Goal: Contribute content: Contribute content

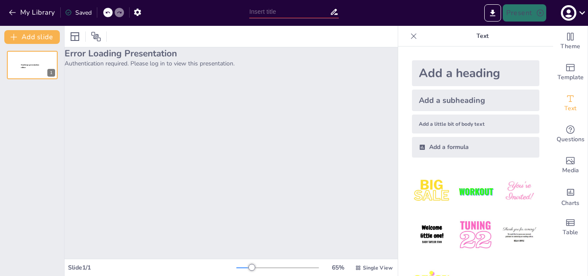
scroll to position [32, 0]
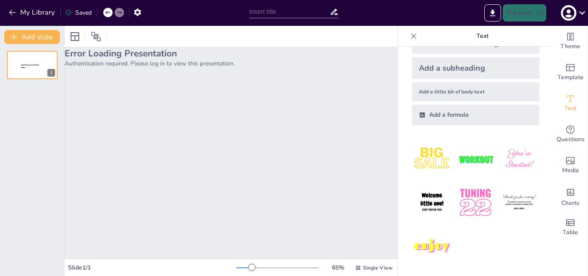
click at [143, 103] on div "Error Loading Presentation Authentication required. Please log in to view this …" at bounding box center [231, 152] width 333 height 211
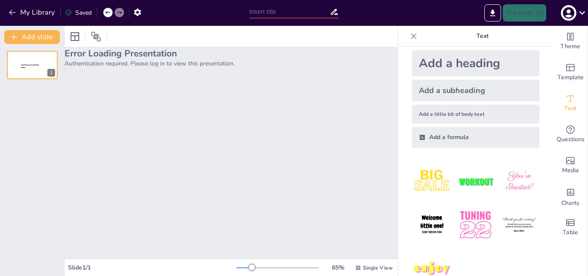
scroll to position [0, 0]
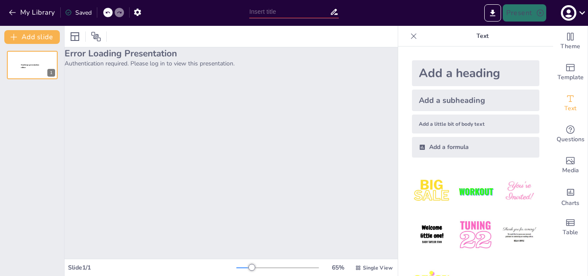
click at [442, 74] on div "Add a heading" at bounding box center [475, 73] width 127 height 26
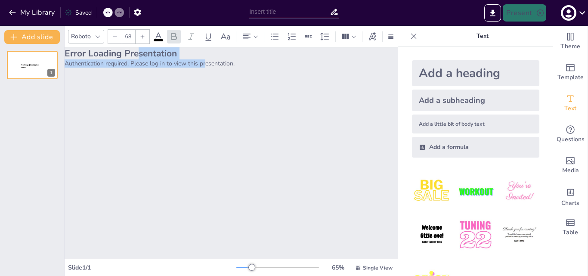
drag, startPoint x: 176, startPoint y: 62, endPoint x: 205, endPoint y: 63, distance: 29.3
click at [205, 63] on div "Error Loading Presentation Authentication required. Please log in to view this …" at bounding box center [231, 57] width 333 height 20
click at [254, 67] on p "Authentication required. Please log in to view this presentation." at bounding box center [231, 63] width 333 height 8
click at [450, 73] on div "Add a heading" at bounding box center [475, 73] width 127 height 26
click at [434, 93] on div "Add a subheading" at bounding box center [475, 100] width 127 height 22
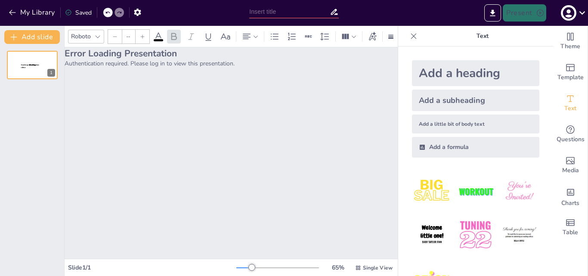
type input "38"
click at [277, 8] on input "text" at bounding box center [289, 12] width 80 height 12
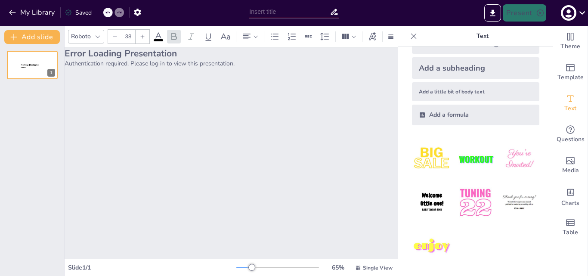
click at [352, 88] on div "Error Loading Presentation Authentication required. Please log in to view this …" at bounding box center [231, 152] width 333 height 211
click at [567, 11] on icon "button" at bounding box center [568, 13] width 14 height 14
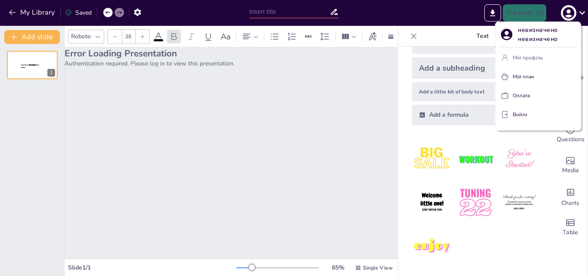
click at [528, 57] on font "Мій профіль" at bounding box center [527, 57] width 30 height 7
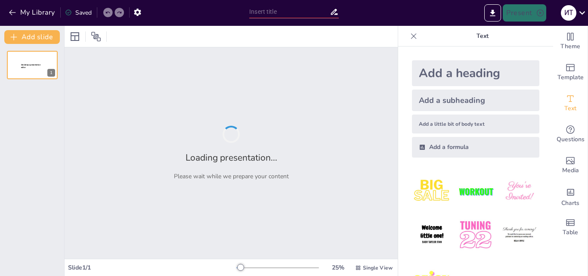
type input "New Sendsteps"
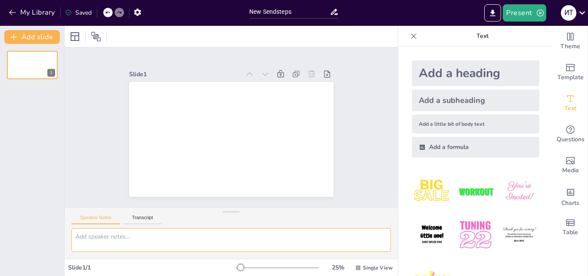
click at [112, 238] on textarea at bounding box center [230, 240] width 319 height 24
click at [142, 231] on textarea at bounding box center [230, 240] width 319 height 24
type textarea "Створи презентацію на тему 3-Д аніматор"
drag, startPoint x: 200, startPoint y: 237, endPoint x: 74, endPoint y: 241, distance: 126.1
click at [74, 241] on textarea "Створи презентацію на тему 3-Д аніматор" at bounding box center [230, 240] width 319 height 24
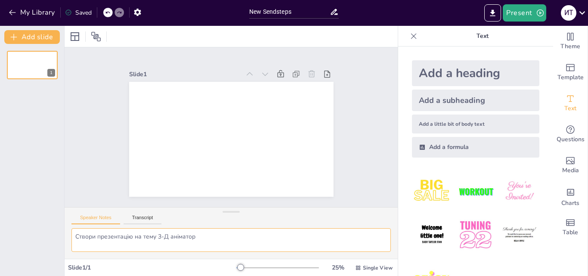
click at [303, 235] on textarea "Створи презентацію на тему 3-Д аніматор" at bounding box center [230, 240] width 319 height 24
click at [409, 37] on icon at bounding box center [413, 36] width 9 height 9
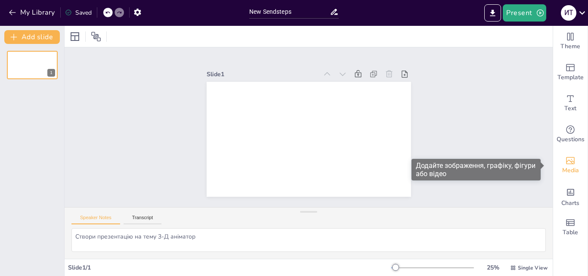
click at [562, 171] on span "Media" at bounding box center [570, 170] width 17 height 9
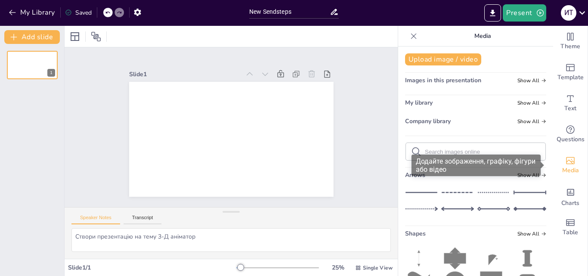
click at [562, 171] on span "Media" at bounding box center [570, 170] width 17 height 9
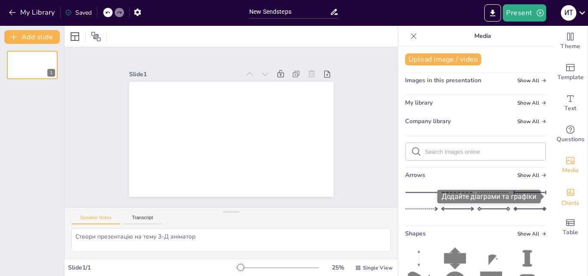
click at [566, 191] on icon "Add charts and graphs" at bounding box center [570, 192] width 9 height 9
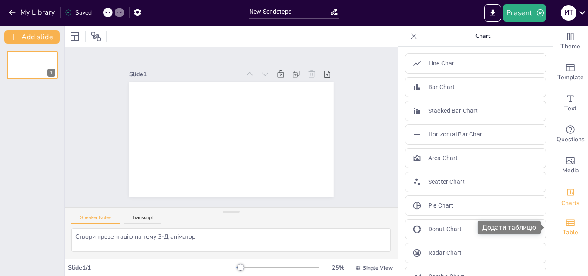
click at [566, 222] on icon "Add a table" at bounding box center [570, 222] width 9 height 6
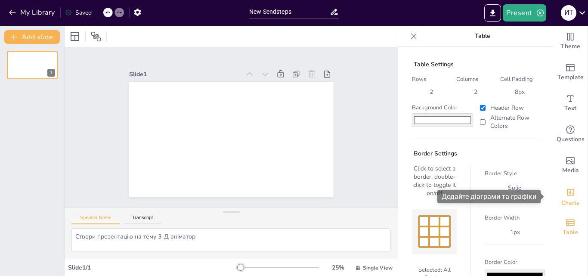
click at [567, 191] on icon "Add charts and graphs" at bounding box center [570, 192] width 7 height 7
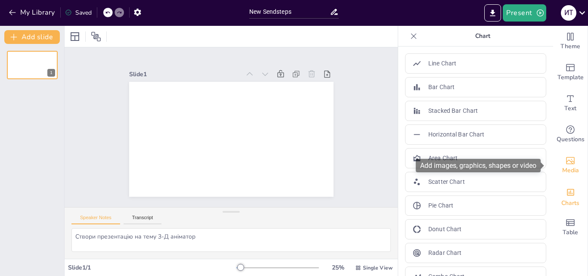
click at [565, 160] on icon "Add images, graphics, shapes or video" at bounding box center [570, 160] width 10 height 10
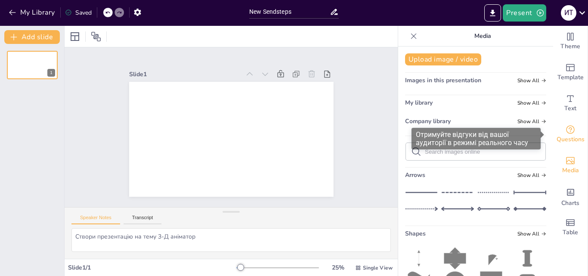
click at [570, 124] on div "Questions" at bounding box center [570, 134] width 34 height 31
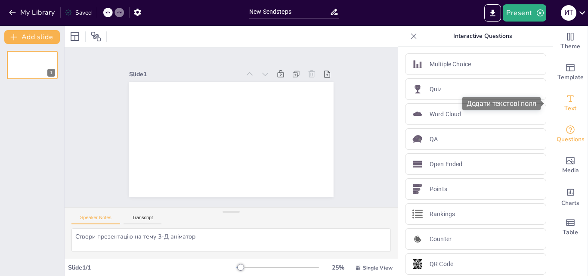
click at [567, 107] on span "Text" at bounding box center [570, 108] width 12 height 9
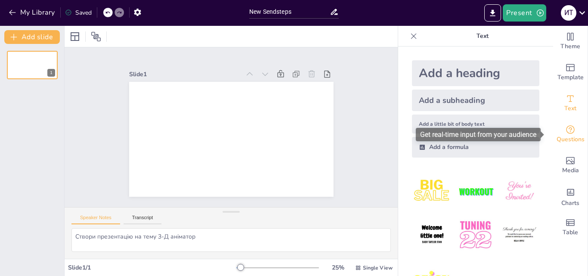
click at [561, 135] on span "Questions" at bounding box center [570, 139] width 28 height 9
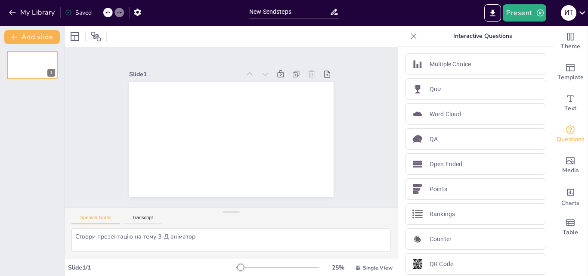
click at [410, 37] on icon at bounding box center [413, 36] width 9 height 9
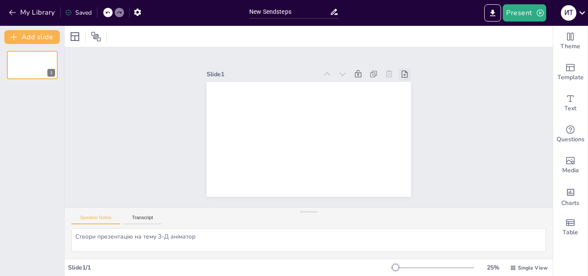
click at [411, 101] on icon at bounding box center [416, 106] width 11 height 11
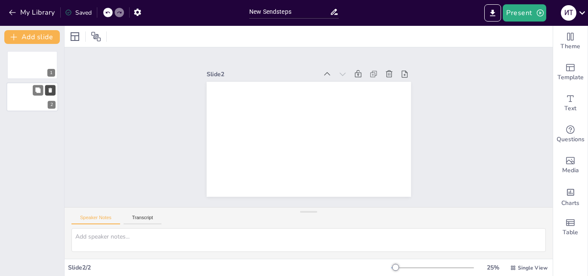
click at [46, 92] on button at bounding box center [50, 90] width 10 height 10
type textarea "Створи презентацію на тему 3-Д аніматор"
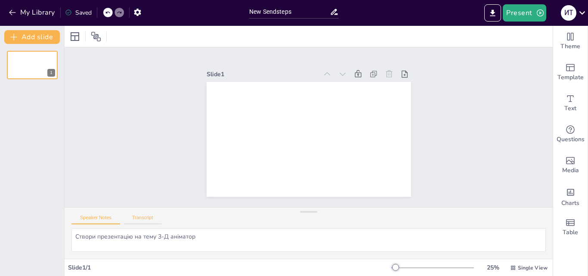
click at [139, 222] on button "Transcript" at bounding box center [142, 219] width 38 height 9
paste textarea "Створи презентацію на тему 3-Д аніматор"
type textarea "Створи презентацію на тему 3-Д аніматор"
click at [197, 236] on textarea "Створи презентацію на тему 3-Д аніматор" at bounding box center [308, 240] width 474 height 24
click at [100, 211] on div "Speaker Notes Transcript" at bounding box center [309, 217] width 488 height 21
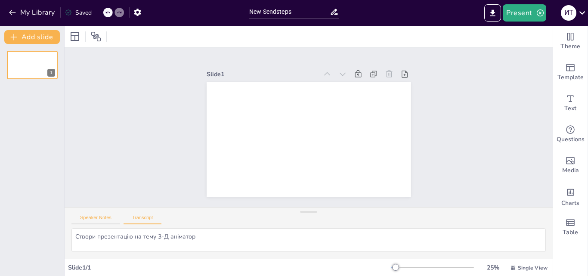
click at [96, 215] on button "Speaker Notes" at bounding box center [95, 219] width 49 height 9
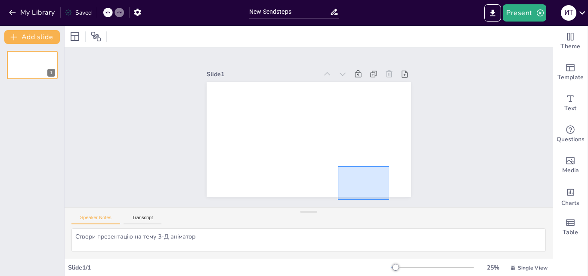
drag, startPoint x: 338, startPoint y: 166, endPoint x: 389, endPoint y: 200, distance: 61.2
click at [389, 200] on div "Slide 1" at bounding box center [308, 127] width 302 height 513
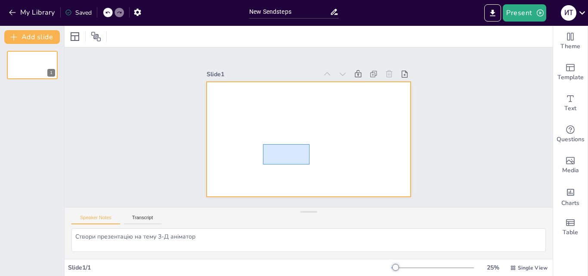
drag, startPoint x: 263, startPoint y: 164, endPoint x: 313, endPoint y: 136, distance: 57.2
click at [313, 136] on div at bounding box center [301, 117] width 233 height 213
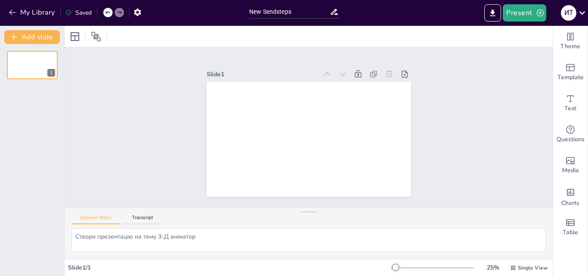
drag, startPoint x: 306, startPoint y: 135, endPoint x: 321, endPoint y: 155, distance: 25.5
click at [299, 221] on div "Speaker Notes Transcript" at bounding box center [309, 217] width 488 height 21
click at [78, 38] on icon at bounding box center [75, 36] width 10 height 10
click at [95, 37] on icon at bounding box center [95, 36] width 9 height 9
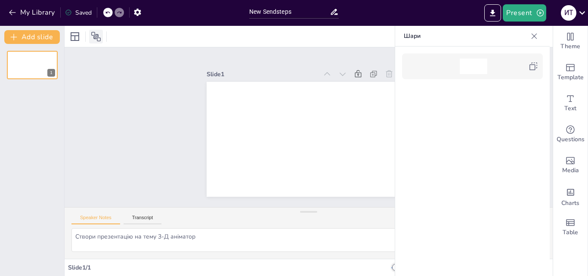
click at [95, 37] on icon at bounding box center [95, 36] width 9 height 9
click at [536, 37] on icon at bounding box center [534, 36] width 9 height 9
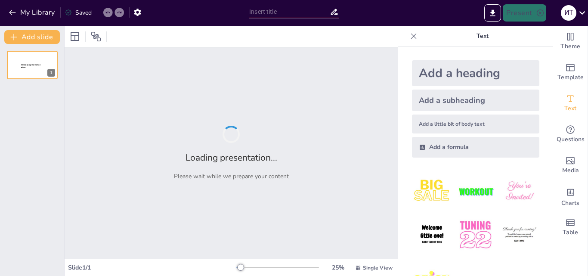
type input "Кар'єрні можливості для 3-Д аніматорів"
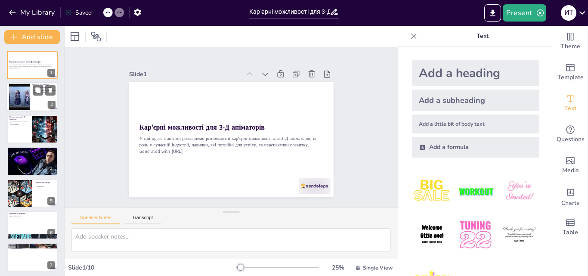
drag, startPoint x: 519, startPoint y: 1, endPoint x: 22, endPoint y: 100, distance: 506.2
click at [22, 100] on div at bounding box center [19, 97] width 46 height 26
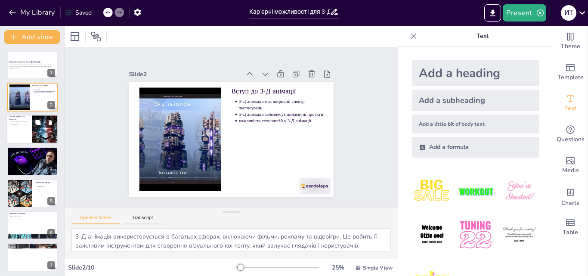
click at [37, 132] on div at bounding box center [45, 128] width 29 height 29
type textarea "Володіння програмами, такими як Maya та Blender, є критично важливим для 3-Д ан…"
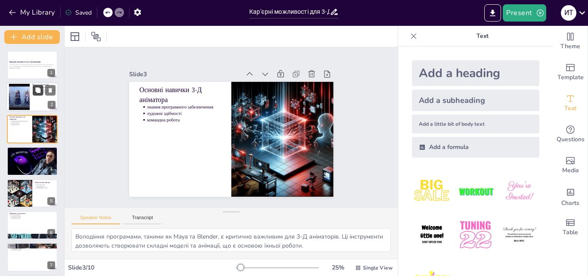
click at [34, 91] on button at bounding box center [38, 90] width 10 height 10
type textarea "3-Д анімація використовується в багатьох сферах, включаючи фільми, рекламу та в…"
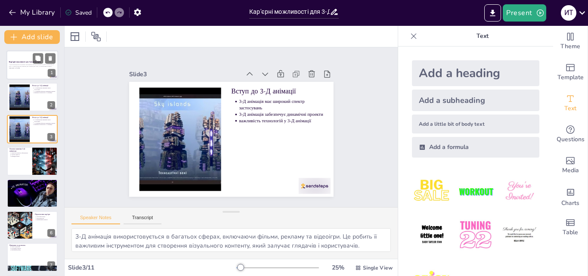
click at [26, 68] on p "Generated with Sendsteps.ai" at bounding box center [32, 68] width 46 height 2
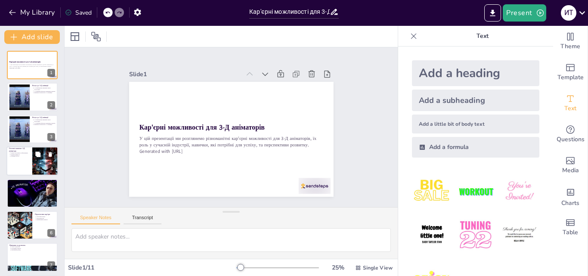
click at [38, 155] on icon at bounding box center [37, 153] width 5 height 5
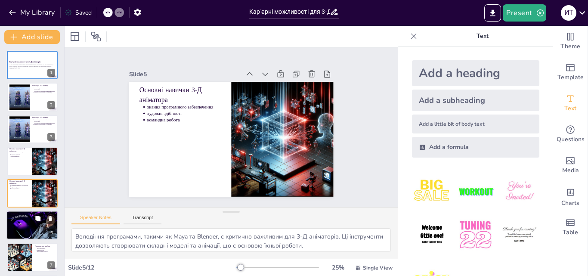
scroll to position [33, 0]
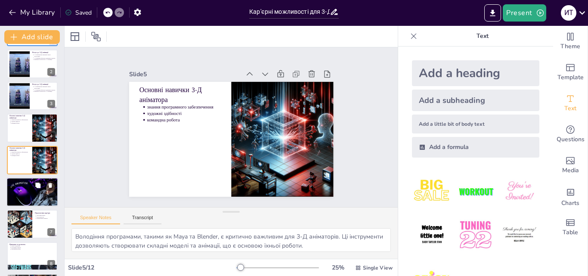
click at [26, 198] on div at bounding box center [32, 191] width 52 height 29
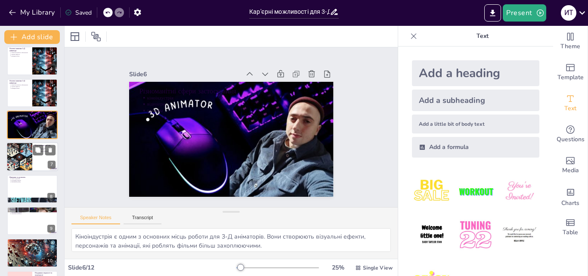
scroll to position [108, 0]
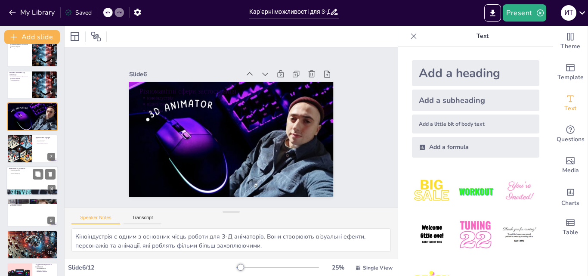
click at [26, 178] on div at bounding box center [32, 180] width 52 height 29
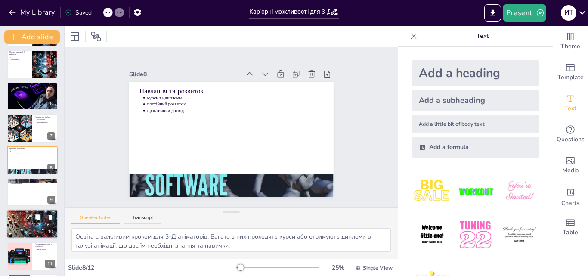
click at [39, 224] on div at bounding box center [32, 224] width 52 height 30
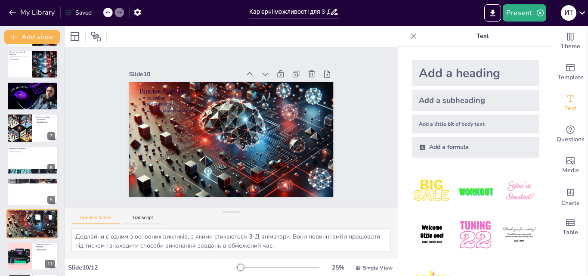
scroll to position [163, 0]
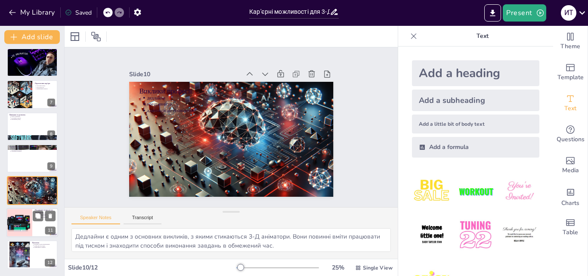
click at [28, 224] on div at bounding box center [19, 222] width 59 height 29
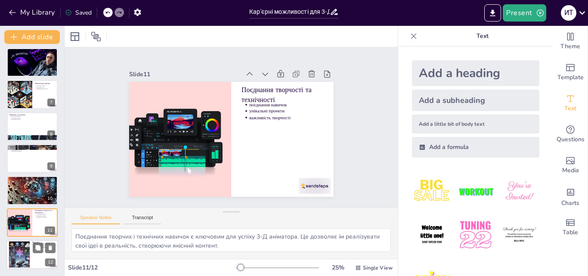
click at [28, 255] on div at bounding box center [19, 254] width 26 height 26
type textarea "Кар'єра 3-Д аніматора відкриває двері для творчого самовираження. Аніматори мож…"
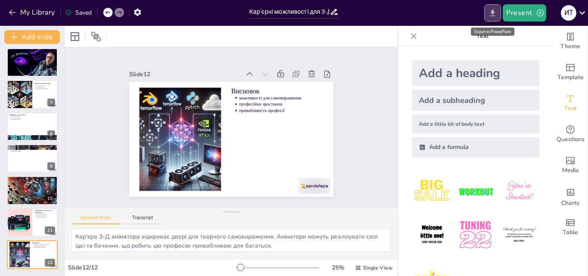
click at [493, 14] on icon "Export to PowerPoint" at bounding box center [492, 12] width 5 height 6
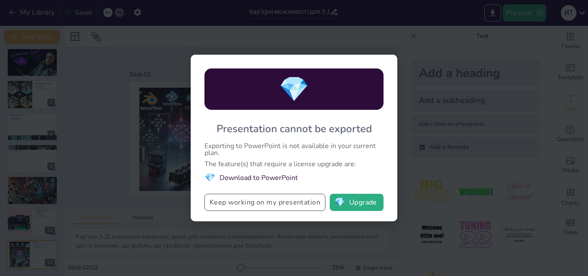
click at [294, 207] on button "Keep working on my presentation" at bounding box center [264, 202] width 121 height 17
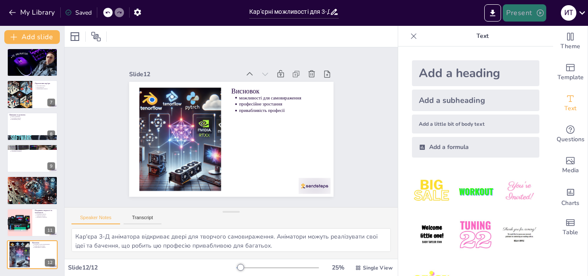
click at [522, 12] on button "Present" at bounding box center [523, 12] width 43 height 17
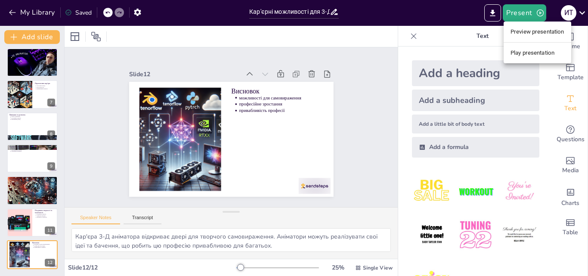
click at [460, 17] on div at bounding box center [294, 138] width 588 height 276
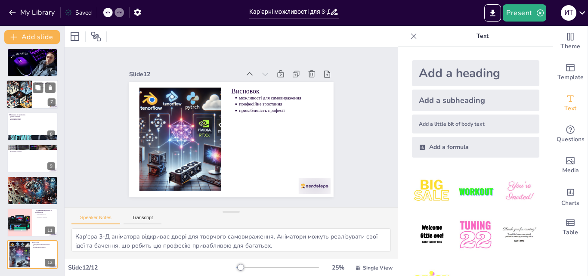
scroll to position [0, 0]
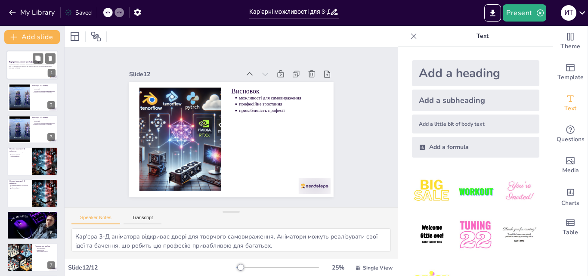
click at [12, 72] on div at bounding box center [32, 64] width 52 height 29
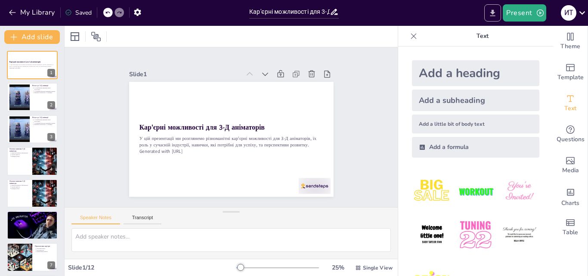
click at [491, 13] on icon "Export to PowerPoint" at bounding box center [492, 13] width 9 height 9
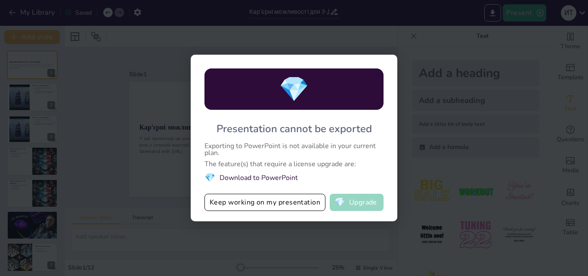
drag, startPoint x: 474, startPoint y: 4, endPoint x: 342, endPoint y: 203, distance: 238.5
click at [342, 203] on span "💎" at bounding box center [339, 202] width 11 height 9
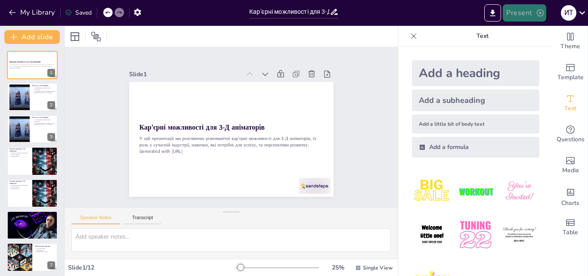
click at [522, 8] on button "Present" at bounding box center [523, 12] width 43 height 17
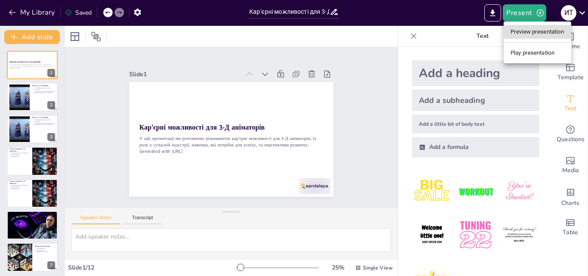
click at [530, 50] on li "Play presentation" at bounding box center [537, 53] width 68 height 14
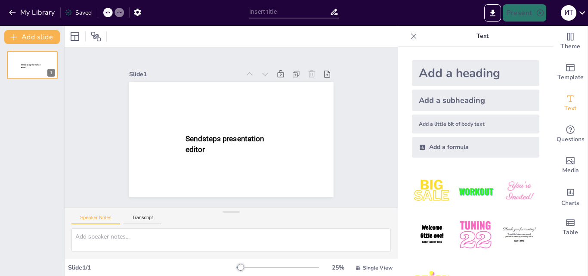
type input "Кар'єрні можливості для 3-Д аніматорів"
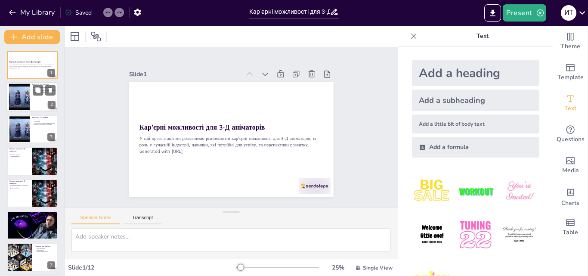
click at [27, 99] on div at bounding box center [19, 97] width 46 height 26
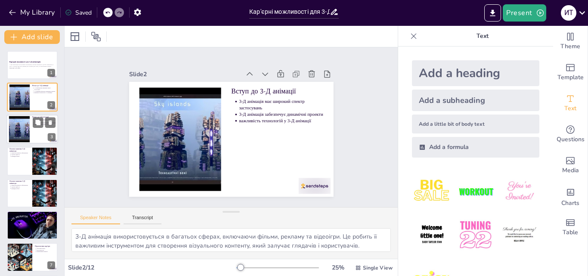
click at [30, 135] on div at bounding box center [32, 128] width 52 height 29
click at [33, 160] on div at bounding box center [45, 160] width 29 height 29
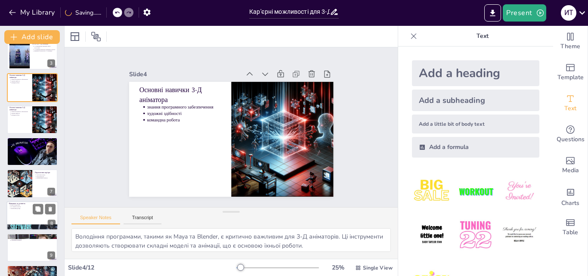
scroll to position [87, 0]
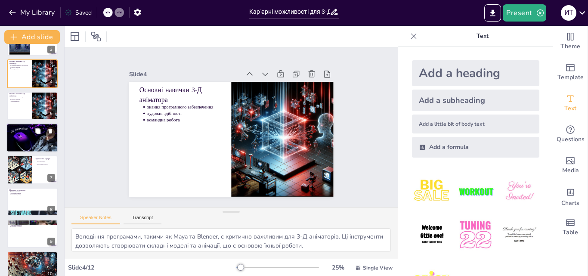
click at [28, 144] on div at bounding box center [32, 137] width 52 height 29
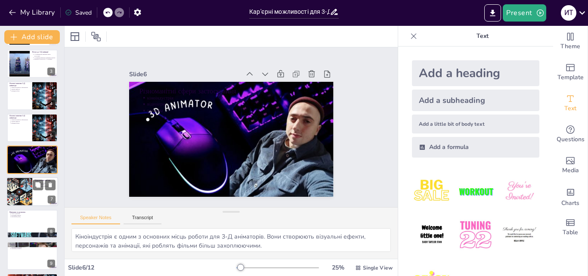
click at [18, 186] on div at bounding box center [19, 191] width 29 height 29
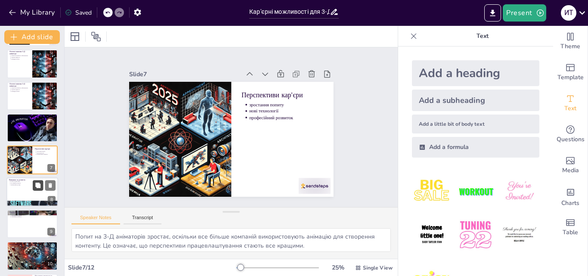
scroll to position [163, 0]
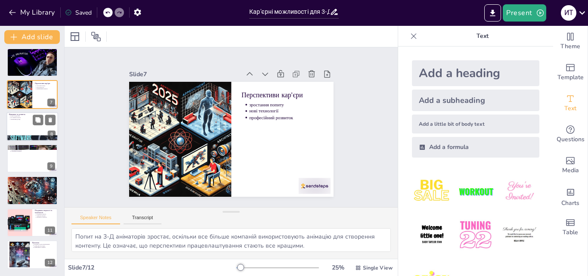
click at [22, 123] on div at bounding box center [32, 126] width 52 height 29
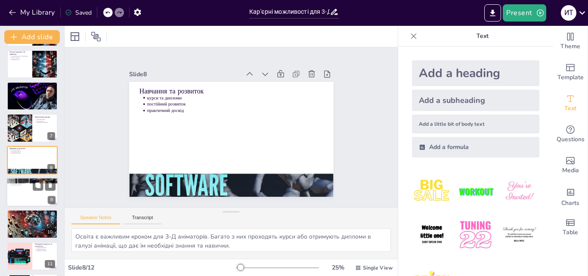
click at [18, 195] on div at bounding box center [32, 191] width 52 height 29
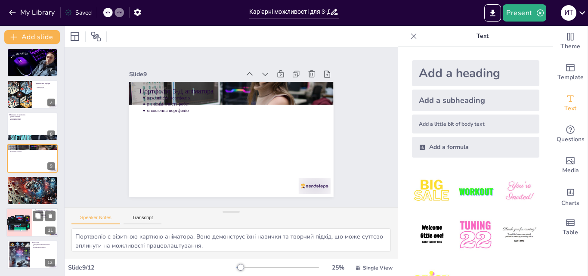
click at [22, 214] on div at bounding box center [19, 222] width 59 height 29
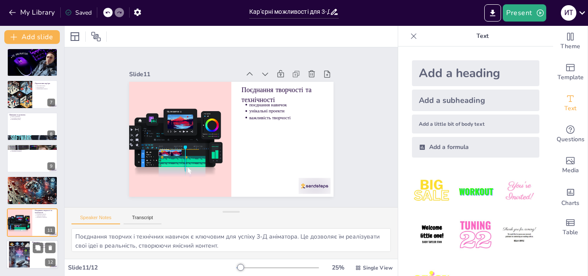
click at [29, 246] on div at bounding box center [19, 254] width 26 height 26
type textarea "Кар'єра 3-Д аніматора відкриває двері для творчого самовираження. Аніматори мож…"
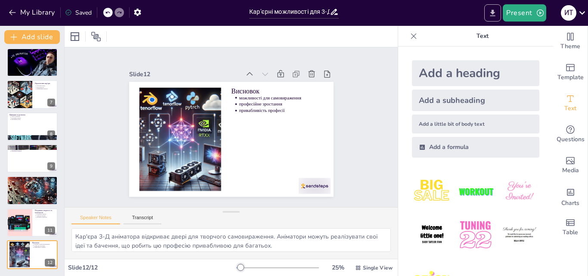
click at [497, 12] on icon "Export to PowerPoint" at bounding box center [492, 13] width 9 height 9
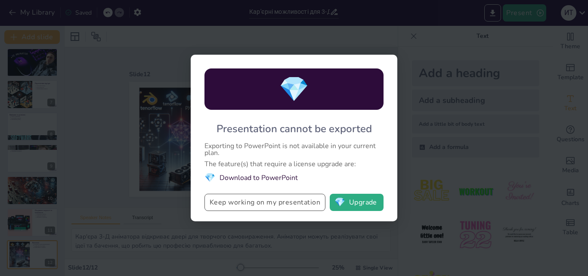
click at [251, 200] on button "Keep working on my presentation" at bounding box center [264, 202] width 121 height 17
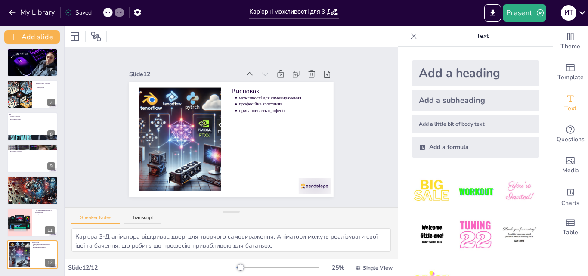
click at [409, 33] on icon at bounding box center [413, 36] width 9 height 9
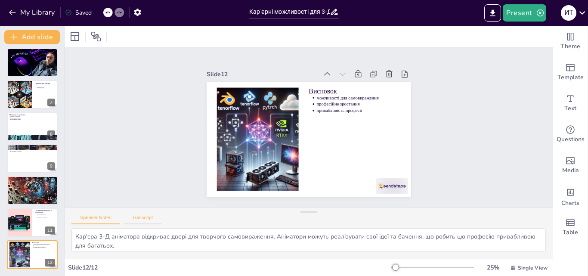
click at [153, 222] on button "Transcript" at bounding box center [142, 219] width 38 height 9
click at [90, 217] on button "Speaker Notes" at bounding box center [95, 219] width 49 height 9
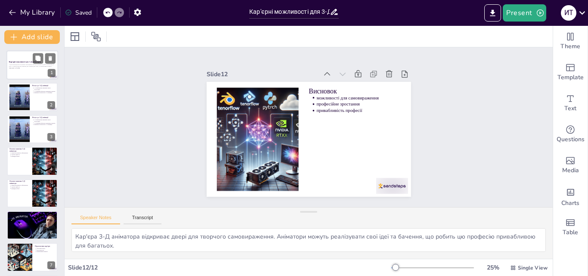
click at [24, 63] on strong "Кар'єрні можливості для 3-Д аніматорів" at bounding box center [25, 62] width 32 height 2
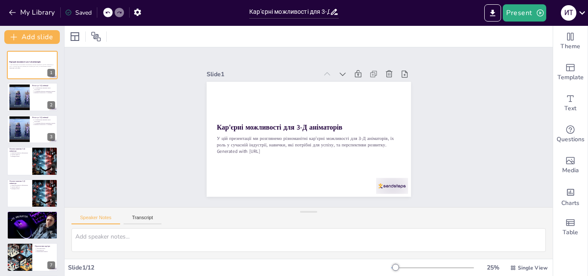
click at [89, 17] on div "Saved" at bounding box center [76, 11] width 31 height 15
click at [77, 31] on icon at bounding box center [75, 36] width 10 height 10
click at [379, 182] on div at bounding box center [392, 186] width 32 height 16
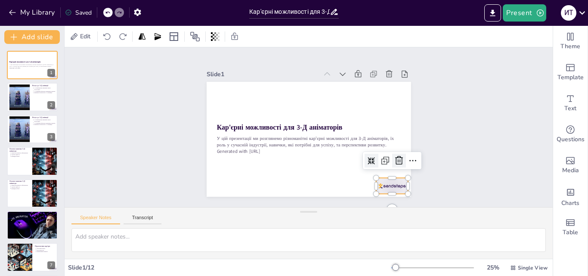
click at [394, 159] on icon at bounding box center [399, 160] width 10 height 10
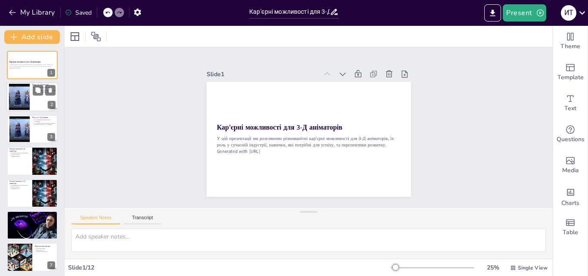
click at [30, 83] on div "Вступ до 3-Д анімації 3-Д анімація має широкий спектр застосувань 3-Д анімація …" at bounding box center [32, 83] width 52 height 0
type textarea "3-Д анімація використовується в багатьох сферах, включаючи фільми, рекламу та в…"
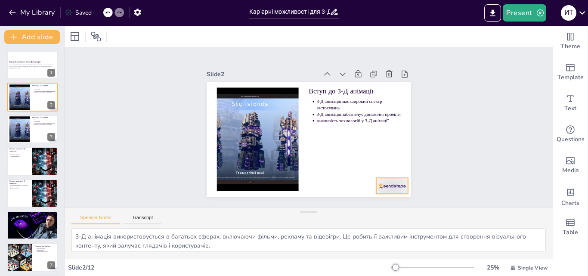
click at [379, 184] on div at bounding box center [392, 186] width 32 height 16
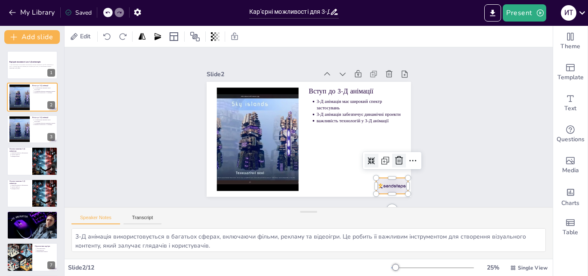
click at [396, 155] on icon at bounding box center [399, 160] width 10 height 10
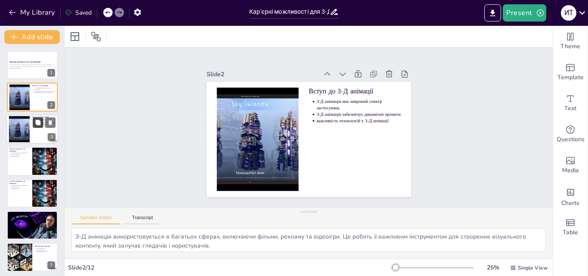
click at [34, 123] on button at bounding box center [38, 122] width 10 height 10
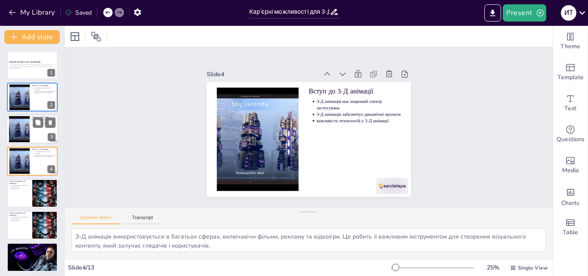
scroll to position [1, 0]
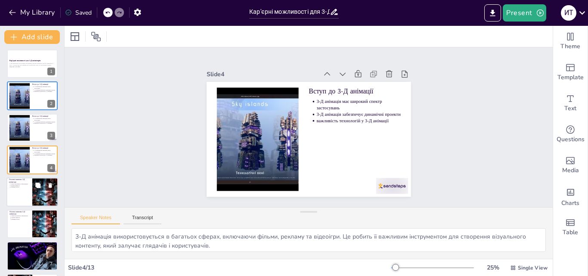
click at [24, 193] on div at bounding box center [32, 191] width 52 height 29
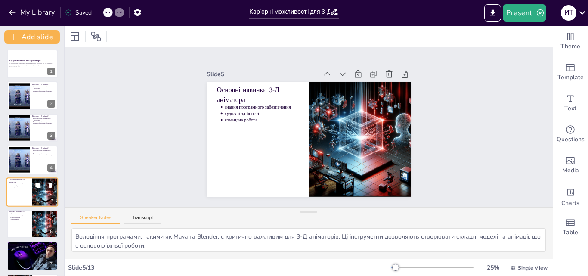
scroll to position [33, 0]
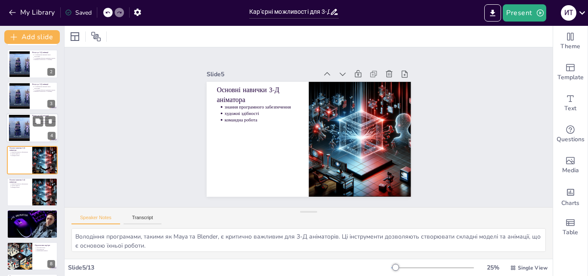
click at [19, 131] on div at bounding box center [19, 128] width 46 height 26
type textarea "3-Д анімація використовується в багатьох сферах, включаючи фільми, рекламу та в…"
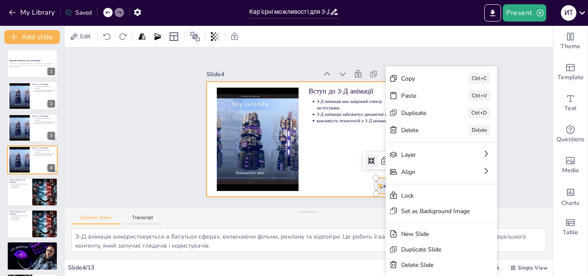
click at [361, 184] on div at bounding box center [308, 139] width 204 height 115
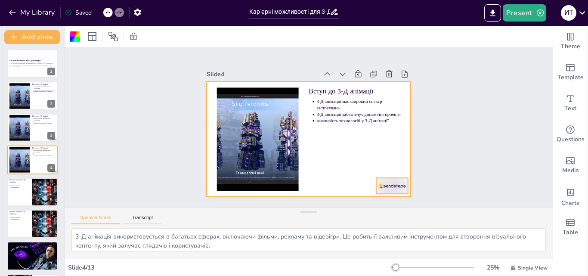
click at [377, 181] on div at bounding box center [392, 186] width 32 height 16
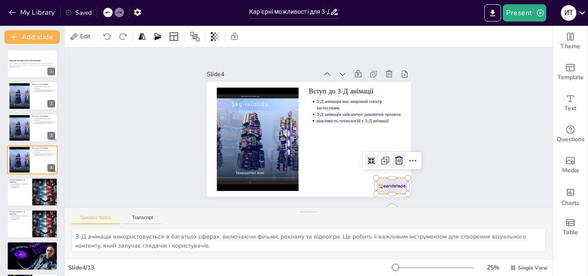
click at [394, 158] on icon at bounding box center [399, 160] width 10 height 10
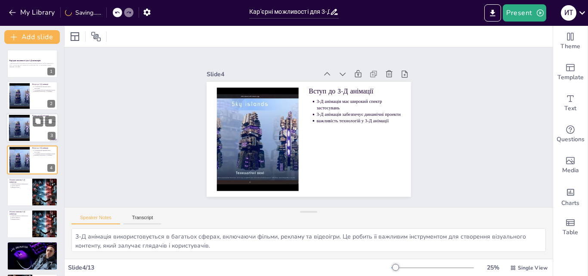
click at [25, 127] on div at bounding box center [19, 127] width 46 height 26
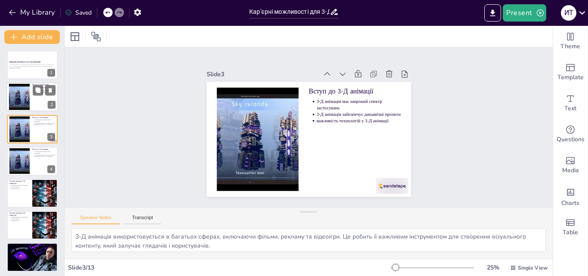
click at [34, 97] on div at bounding box center [32, 97] width 52 height 29
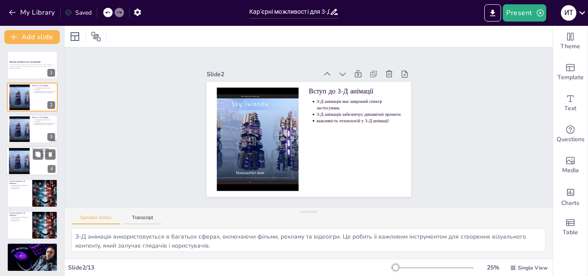
click at [37, 160] on div at bounding box center [32, 160] width 52 height 29
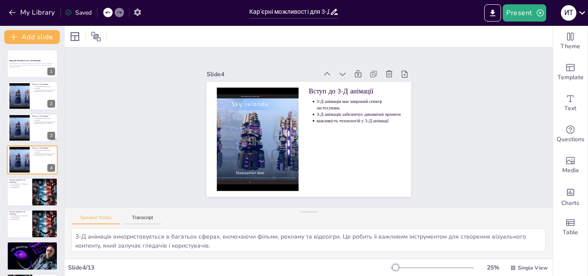
click at [139, 13] on icon "button" at bounding box center [137, 12] width 7 height 7
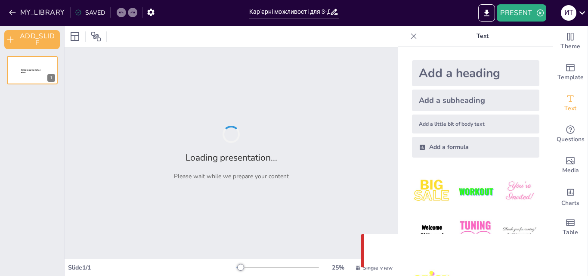
type input "Кар'єрні можливості для 3-Д аніматорів"
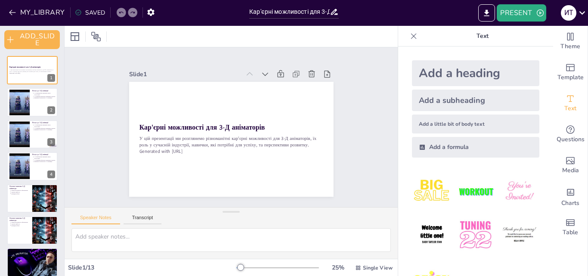
click at [409, 32] on icon at bounding box center [413, 36] width 9 height 9
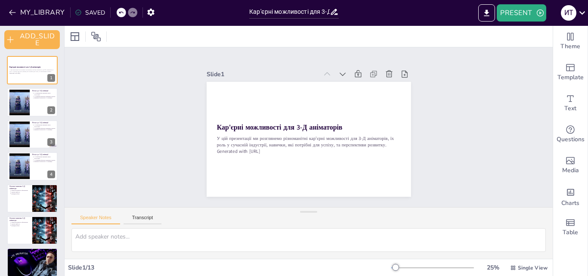
click at [89, 15] on div "SAVED" at bounding box center [90, 13] width 30 height 8
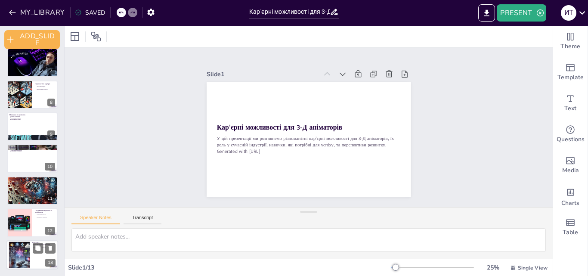
click at [22, 244] on div at bounding box center [19, 254] width 26 height 26
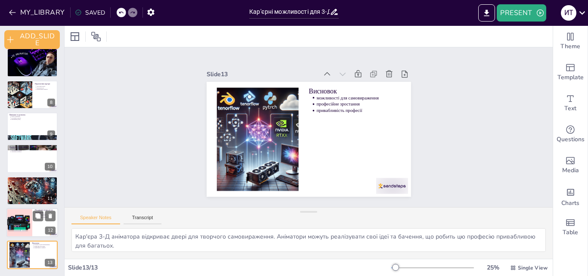
drag, startPoint x: 22, startPoint y: 217, endPoint x: 25, endPoint y: 211, distance: 7.1
click at [25, 216] on div at bounding box center [19, 222] width 59 height 29
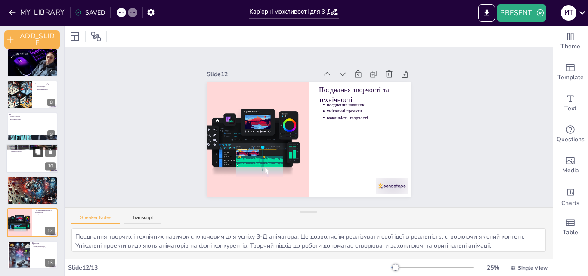
click at [41, 154] on button at bounding box center [38, 152] width 10 height 10
type textarea "Портфоліо є візитною карткою аніматора. Воно демонструє їхні навички та творчий…"
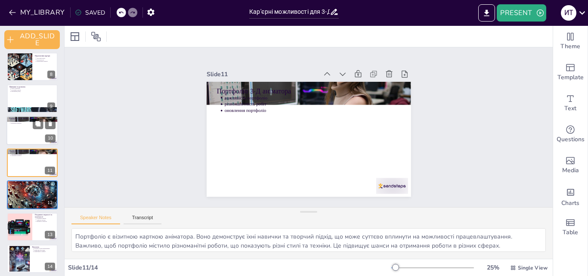
click at [31, 130] on div at bounding box center [32, 130] width 52 height 29
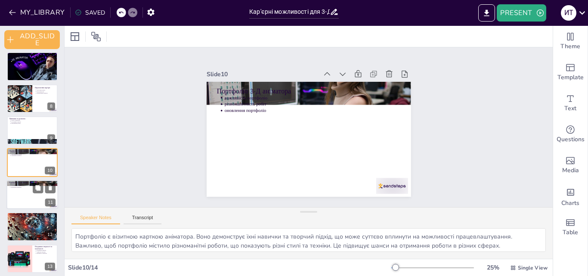
click at [30, 195] on div at bounding box center [32, 194] width 52 height 29
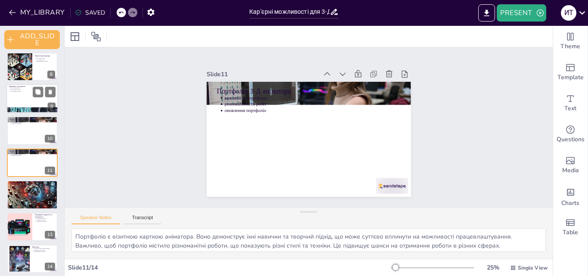
click at [27, 105] on div at bounding box center [32, 98] width 52 height 29
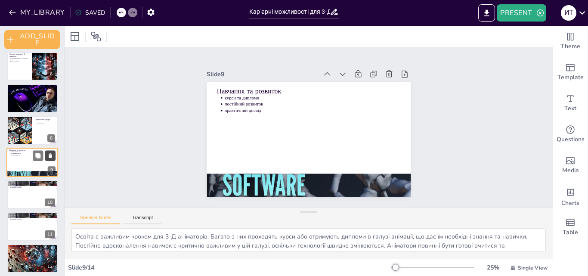
click at [51, 152] on button at bounding box center [50, 155] width 10 height 10
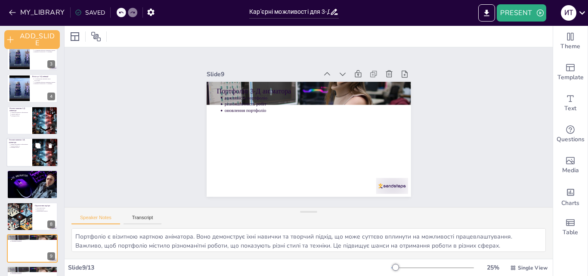
click at [28, 150] on div at bounding box center [32, 152] width 52 height 29
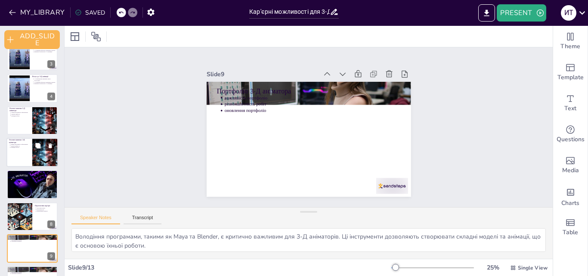
scroll to position [68, 0]
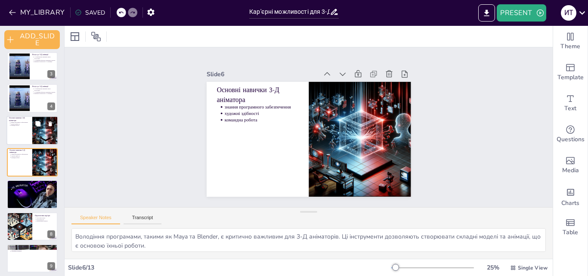
click at [17, 130] on div at bounding box center [32, 130] width 52 height 29
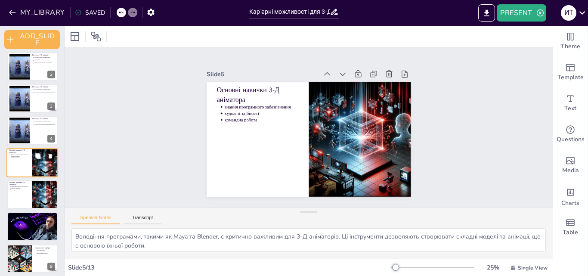
click at [51, 153] on icon at bounding box center [50, 156] width 6 height 6
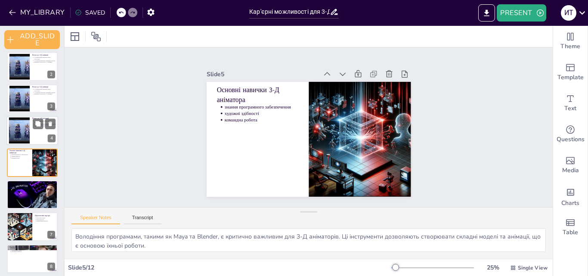
click at [25, 129] on div at bounding box center [19, 130] width 46 height 26
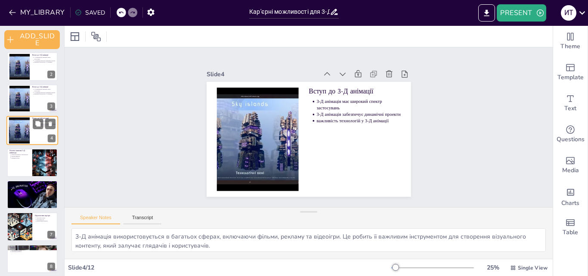
scroll to position [4, 0]
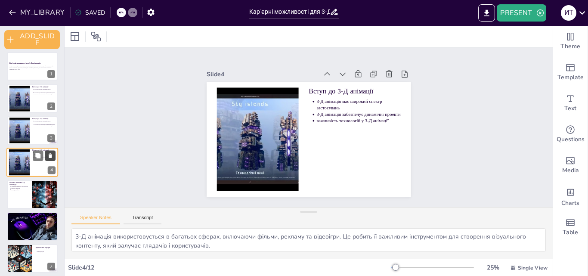
click at [50, 157] on icon at bounding box center [50, 155] width 3 height 5
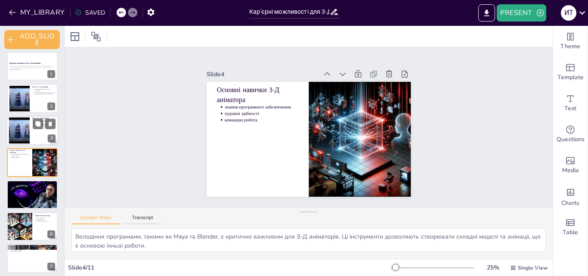
click at [28, 137] on div at bounding box center [19, 130] width 46 height 26
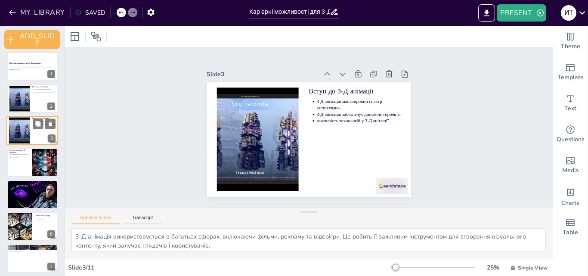
scroll to position [0, 0]
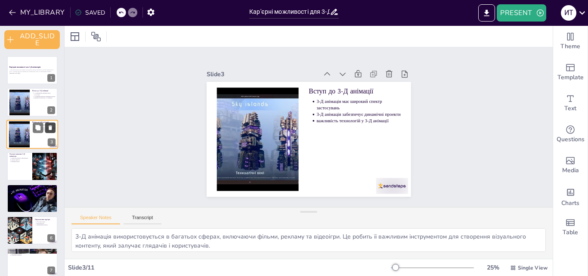
click at [48, 128] on icon at bounding box center [50, 127] width 6 height 6
type textarea "Володіння програмами, такими як Maya та Blender, є критично важливим для 3-Д ан…"
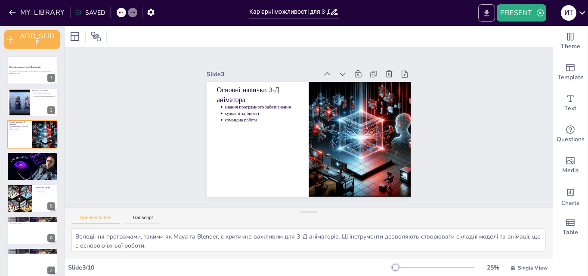
click at [488, 14] on icon "EXPORT_TO_POWERPOINT" at bounding box center [486, 13] width 9 height 9
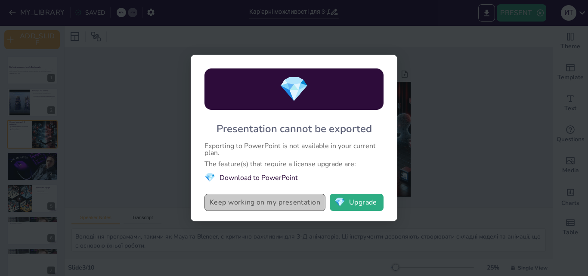
click at [307, 202] on button "Keep working on my presentation" at bounding box center [264, 202] width 121 height 17
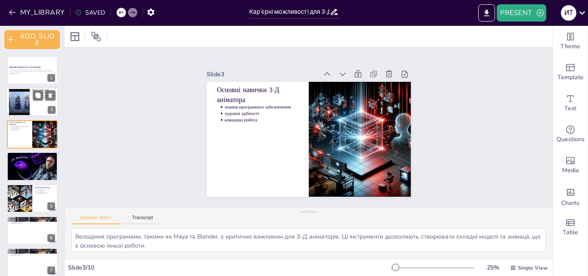
click at [20, 104] on div at bounding box center [19, 102] width 46 height 26
type textarea "3-Д анімація використовується в багатьох сферах, включаючи фільми, рекламу та в…"
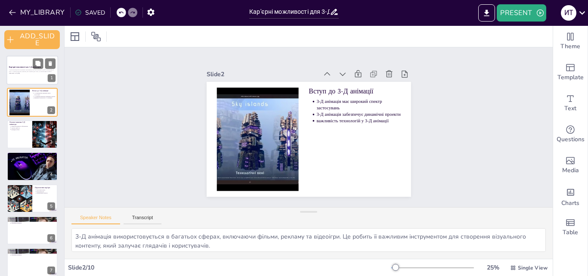
click at [18, 74] on div "У цій презентації ми розглянемо різноманітні кар'єрні можливості для 3-Д анімат…" at bounding box center [32, 71] width 46 height 6
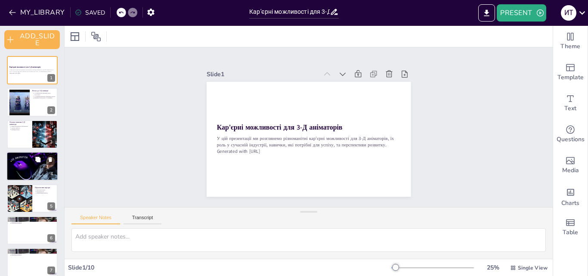
click at [18, 161] on div at bounding box center [32, 165] width 52 height 29
type textarea "Кіноіндустрія є одним з основних місць роботи для 3-Д аніматорів. Вони створюют…"
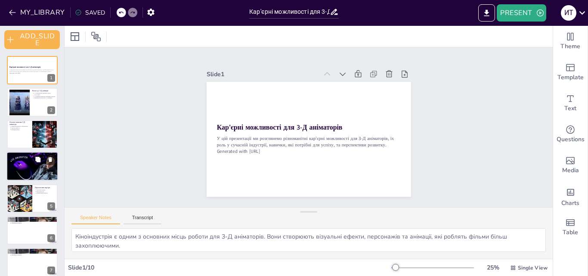
scroll to position [4, 0]
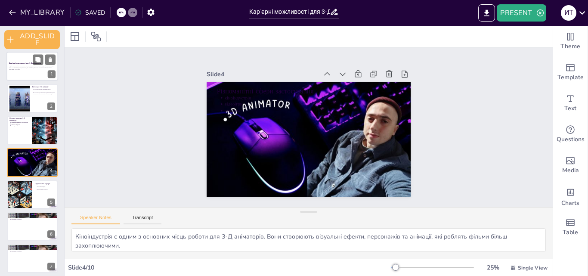
click at [22, 66] on p "У цій презентації ми розглянемо різноманітні кар'єрні можливості для 3-Д анімат…" at bounding box center [32, 66] width 46 height 3
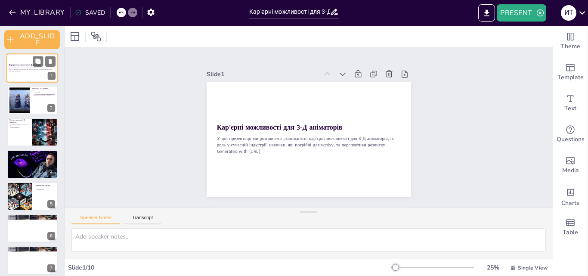
scroll to position [0, 0]
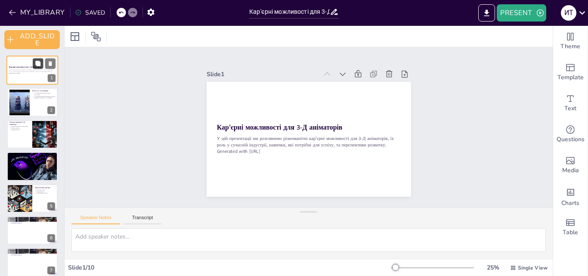
click at [39, 62] on icon at bounding box center [37, 63] width 5 height 5
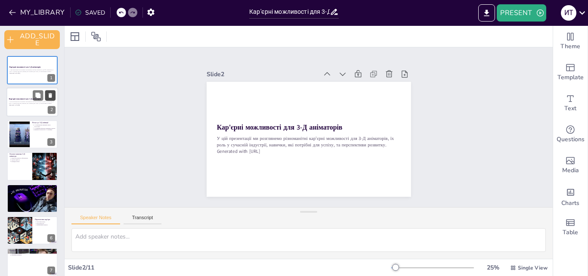
click at [49, 93] on icon at bounding box center [50, 95] width 6 height 6
type textarea "3-Д анімація використовується в багатьох сферах, включаючи фільми, рекламу та в…"
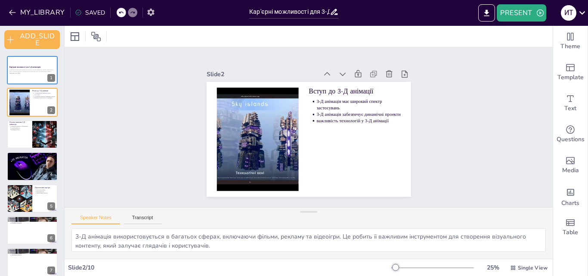
click at [150, 10] on icon "button" at bounding box center [150, 12] width 7 height 7
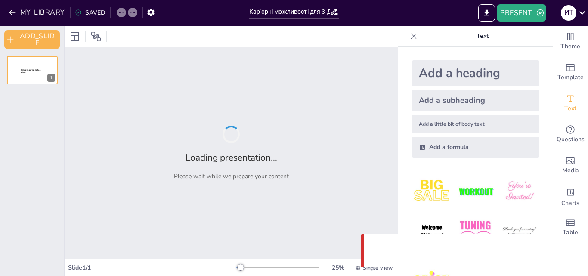
type input "Кар'єрні можливості для 3-Д аніматорів"
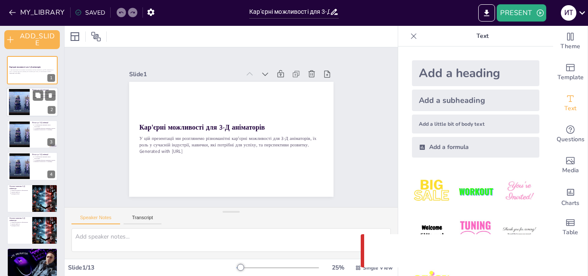
click at [30, 100] on div at bounding box center [32, 102] width 52 height 29
type textarea "3-Д анімація використовується в багатьох сферах, включаючи фільми, рекламу та в…"
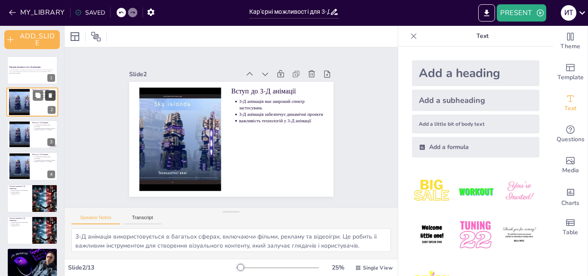
click at [53, 95] on button at bounding box center [50, 95] width 10 height 10
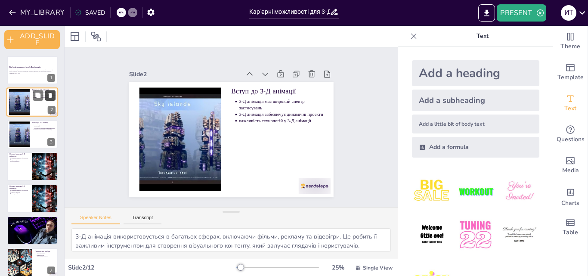
click at [52, 95] on icon at bounding box center [50, 95] width 6 height 6
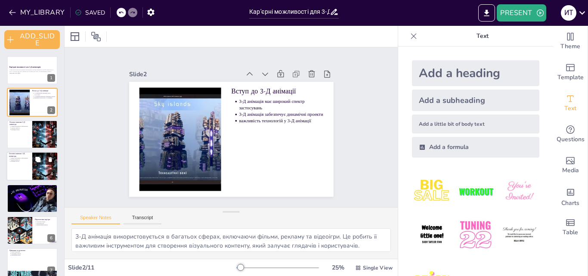
click at [37, 154] on div at bounding box center [45, 165] width 29 height 29
type textarea "Володіння програмами, такими як Maya та Blender, є критично важливим для 3-Д ан…"
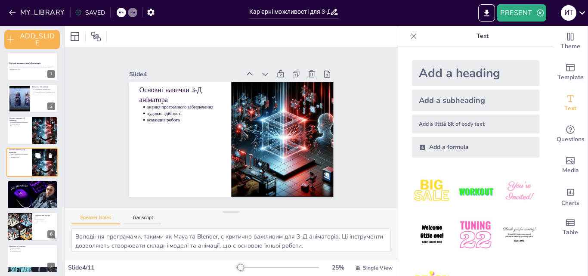
click at [49, 152] on button at bounding box center [50, 156] width 10 height 10
type textarea "Кіноіндустрія є одним з основних місць роботи для 3-Д аніматорів. Вони створюют…"
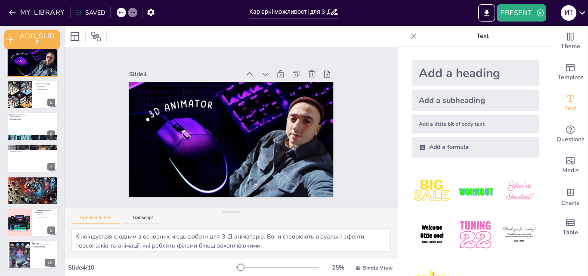
scroll to position [32, 0]
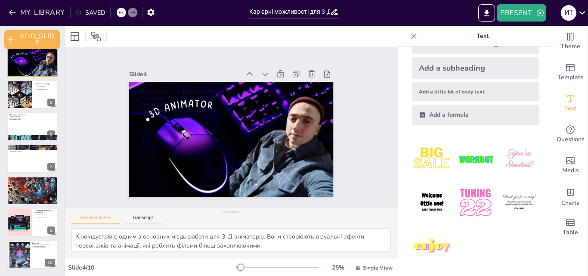
click at [409, 33] on icon at bounding box center [413, 36] width 9 height 9
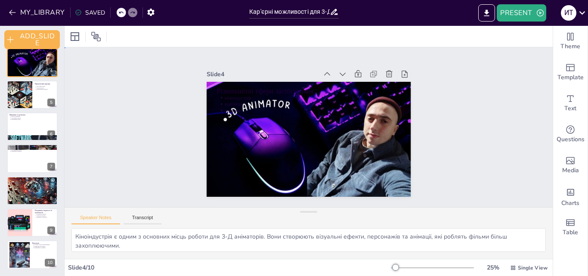
click at [539, 198] on div "Slide 1 Кар'єрні можливості для 3-Д аніматорів У цій презентації ми розглянемо …" at bounding box center [309, 127] width 502 height 210
click at [558, 14] on div "И Т" at bounding box center [571, 12] width 31 height 17
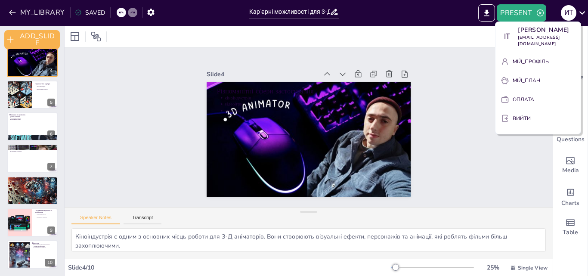
drag, startPoint x: 60, startPoint y: 154, endPoint x: 72, endPoint y: 125, distance: 32.2
click at [72, 125] on div at bounding box center [294, 138] width 588 height 276
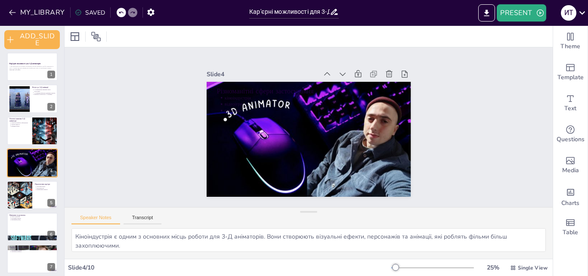
scroll to position [0, 0]
